Goal: Navigation & Orientation: Find specific page/section

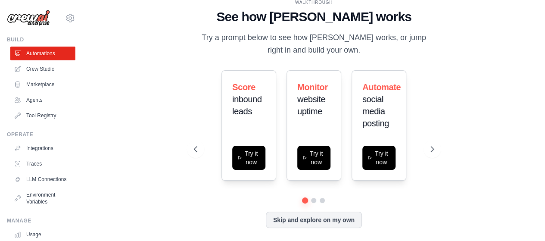
scroll to position [1, 0]
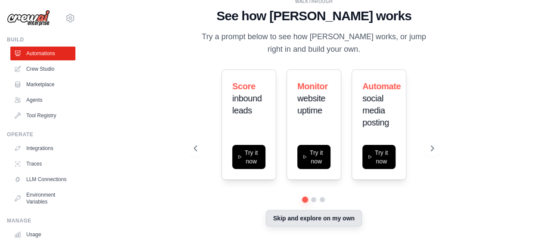
click at [289, 219] on button "Skip and explore on my own" at bounding box center [314, 218] width 96 height 16
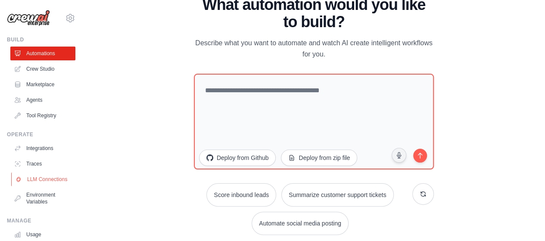
scroll to position [68, 0]
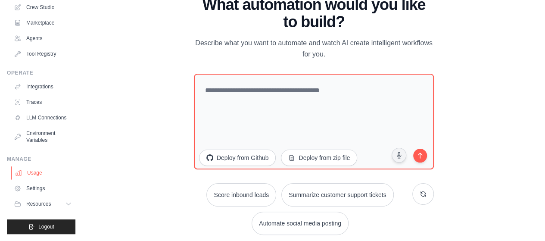
click at [38, 175] on link "Usage" at bounding box center [43, 173] width 65 height 14
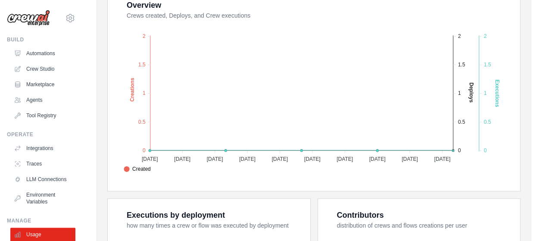
scroll to position [176, 0]
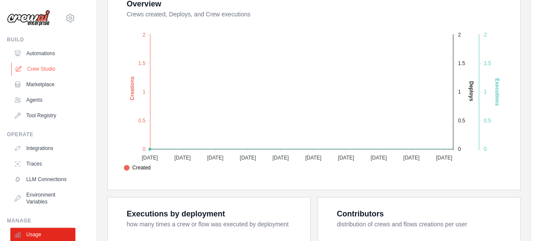
click at [43, 73] on link "Crew Studio" at bounding box center [43, 69] width 65 height 14
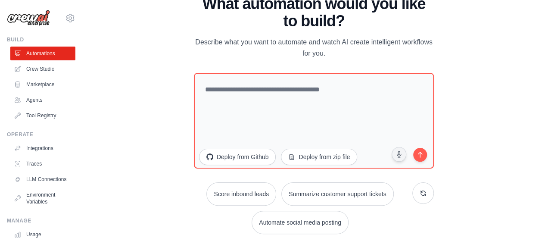
scroll to position [2, 0]
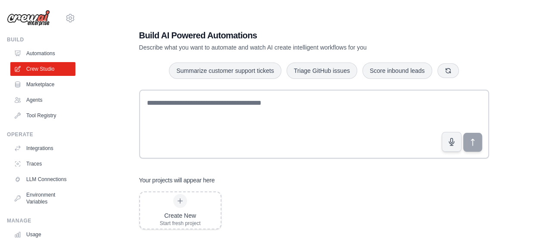
scroll to position [17, 0]
